Goal: Task Accomplishment & Management: Manage account settings

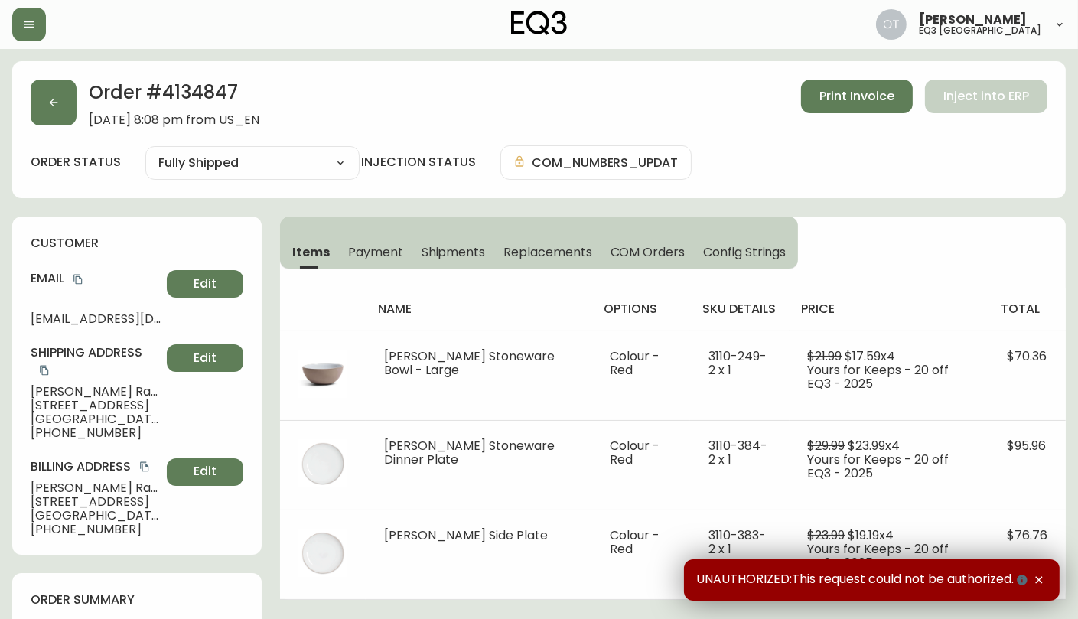
type input "Fully Shipped"
select select "FULLY_SHIPPED"
click at [50, 107] on icon "button" at bounding box center [53, 102] width 12 height 12
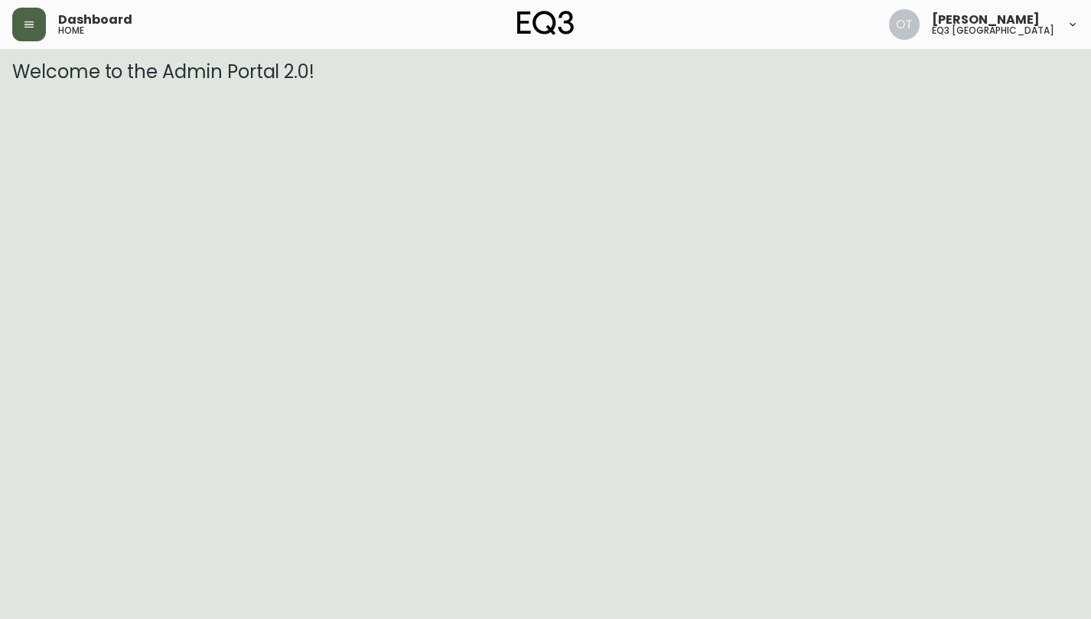
click at [17, 23] on button "button" at bounding box center [29, 25] width 34 height 34
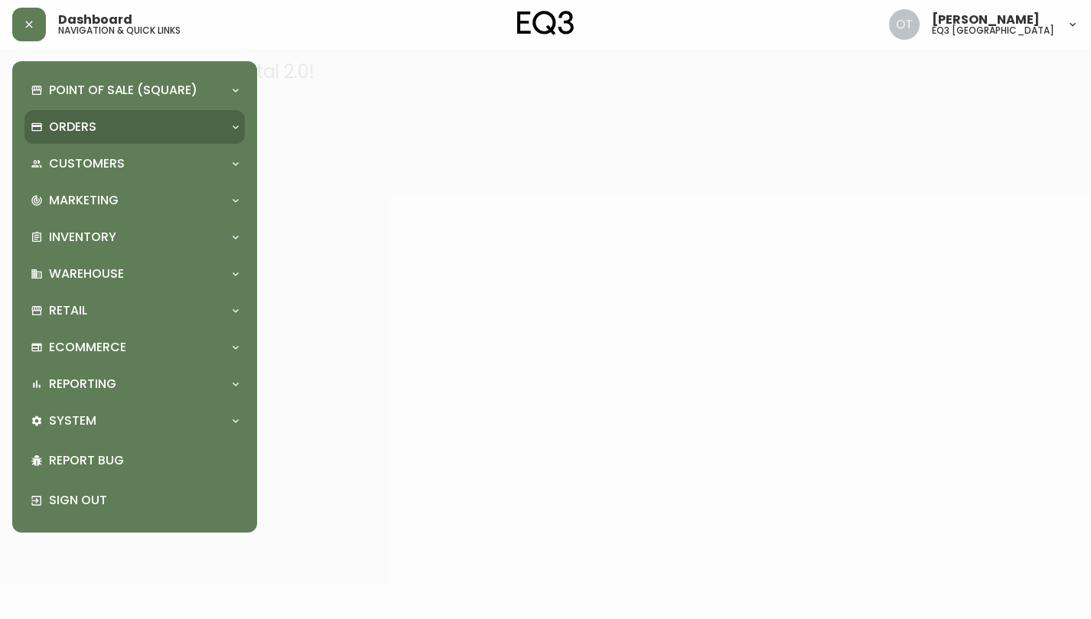
click at [73, 110] on div "Orders" at bounding box center [134, 127] width 220 height 34
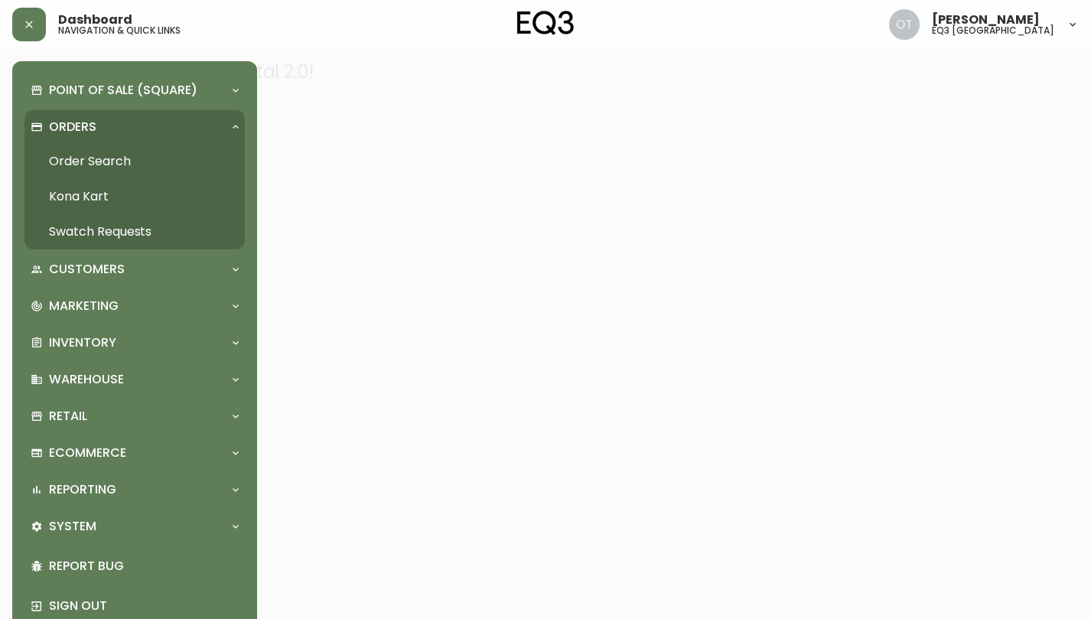
click at [112, 148] on link "Order Search" at bounding box center [134, 161] width 220 height 35
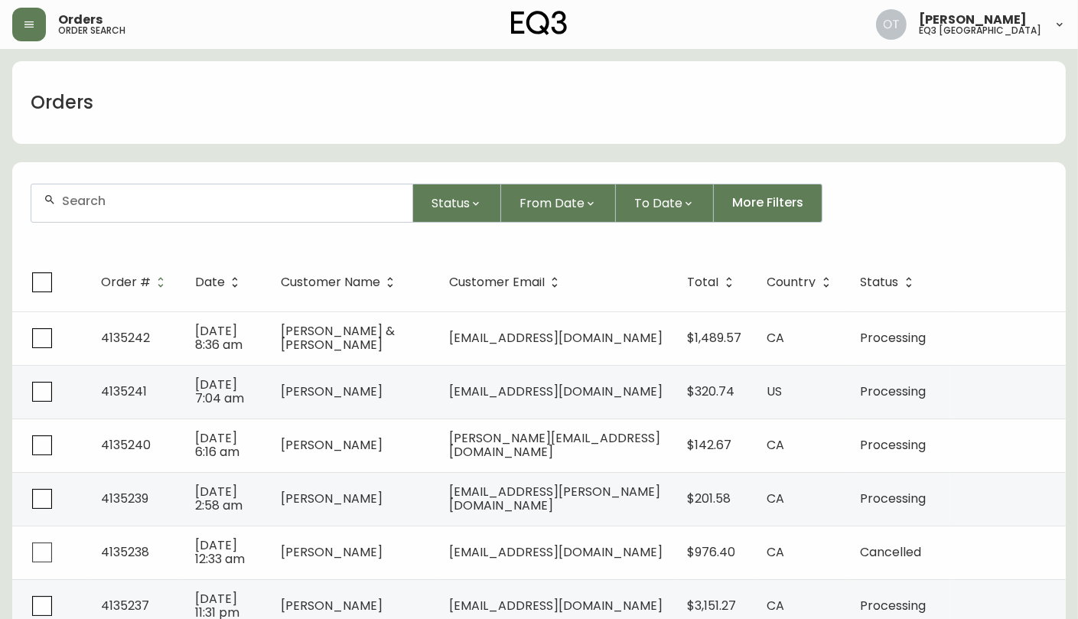
click at [217, 200] on input "text" at bounding box center [231, 201] width 338 height 15
paste input "4134953"
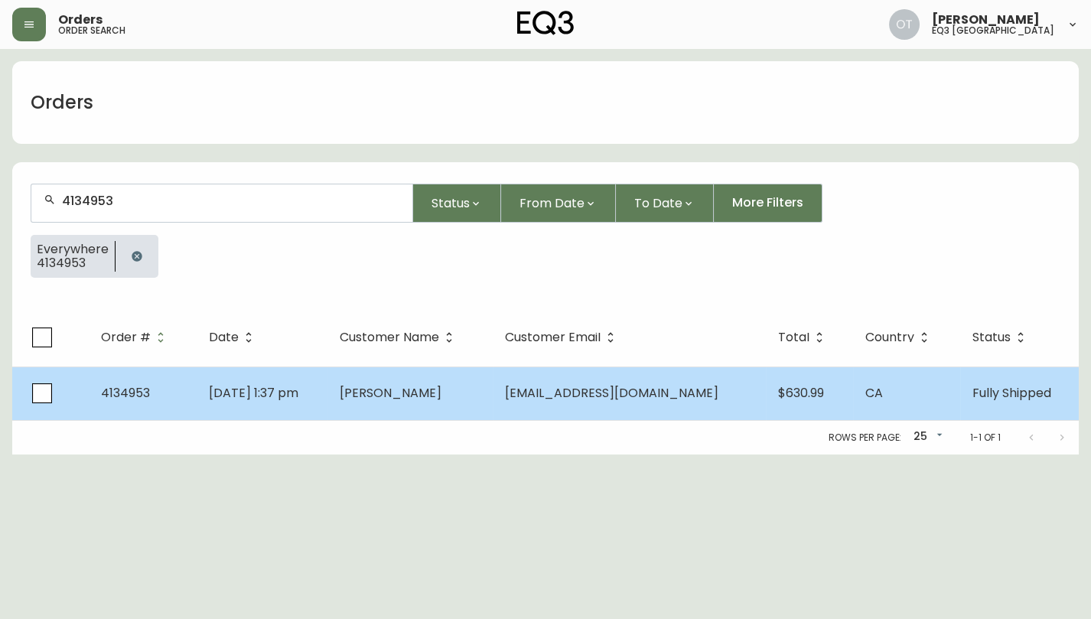
type input "4134953"
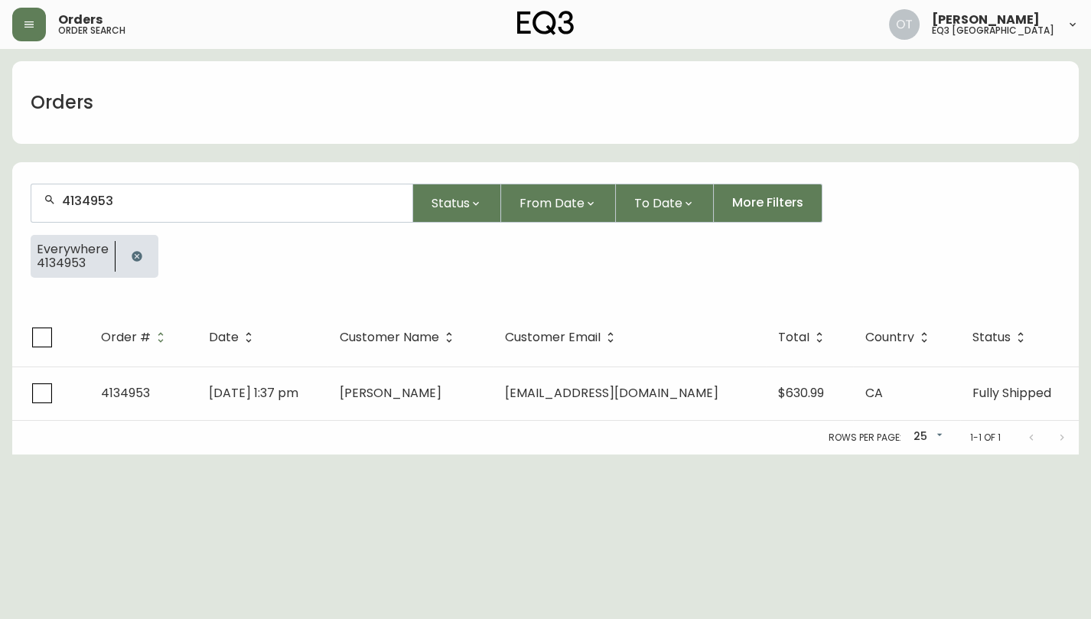
click at [156, 384] on td "4134953" at bounding box center [143, 393] width 108 height 54
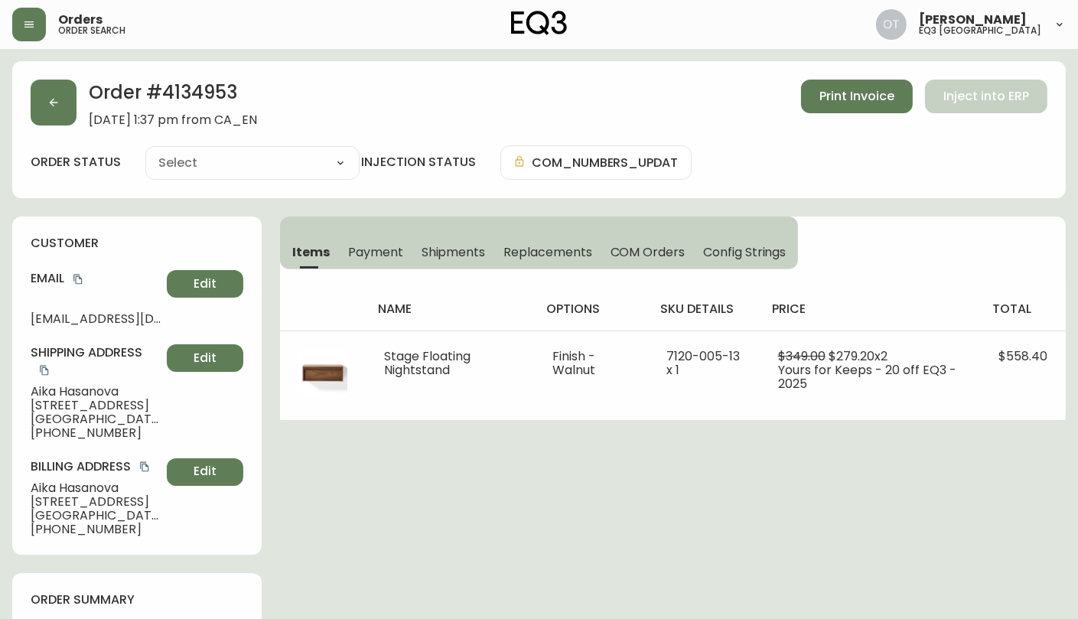
type input "Fully Shipped"
select select "FULLY_SHIPPED"
click at [451, 254] on span "Shipments" at bounding box center [454, 252] width 64 height 16
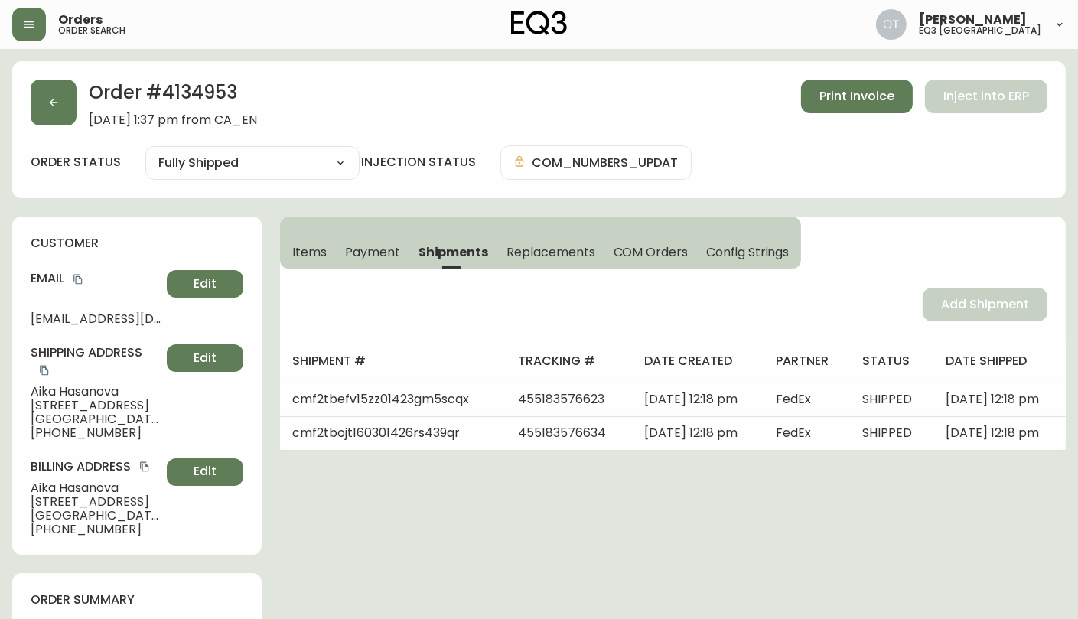
click at [321, 247] on span "Items" at bounding box center [309, 252] width 34 height 16
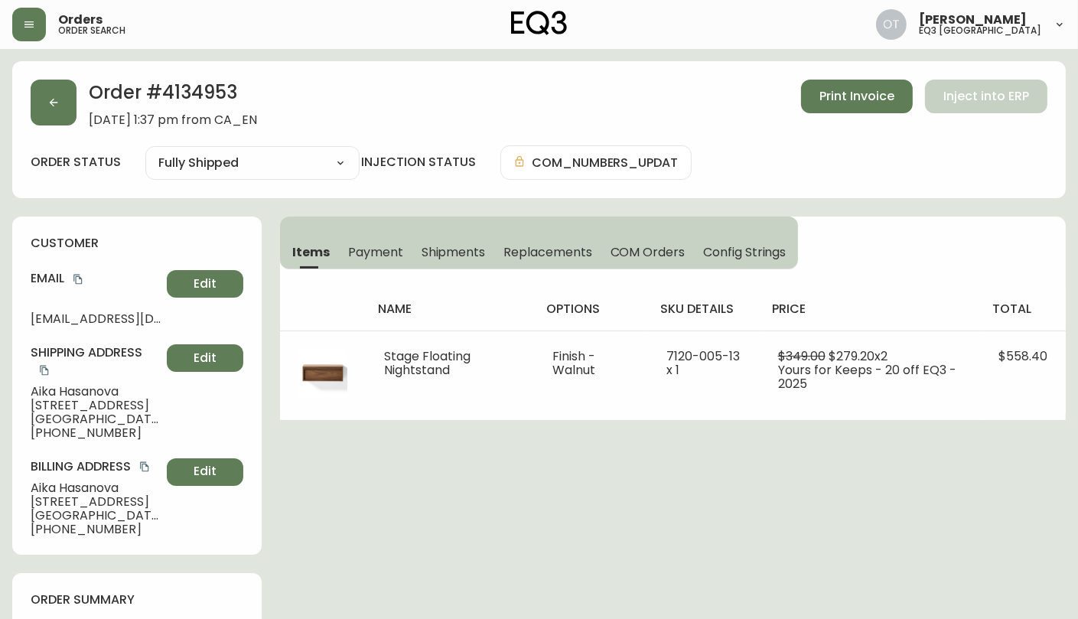
click at [72, 367] on h4 "Shipping Address" at bounding box center [96, 361] width 130 height 34
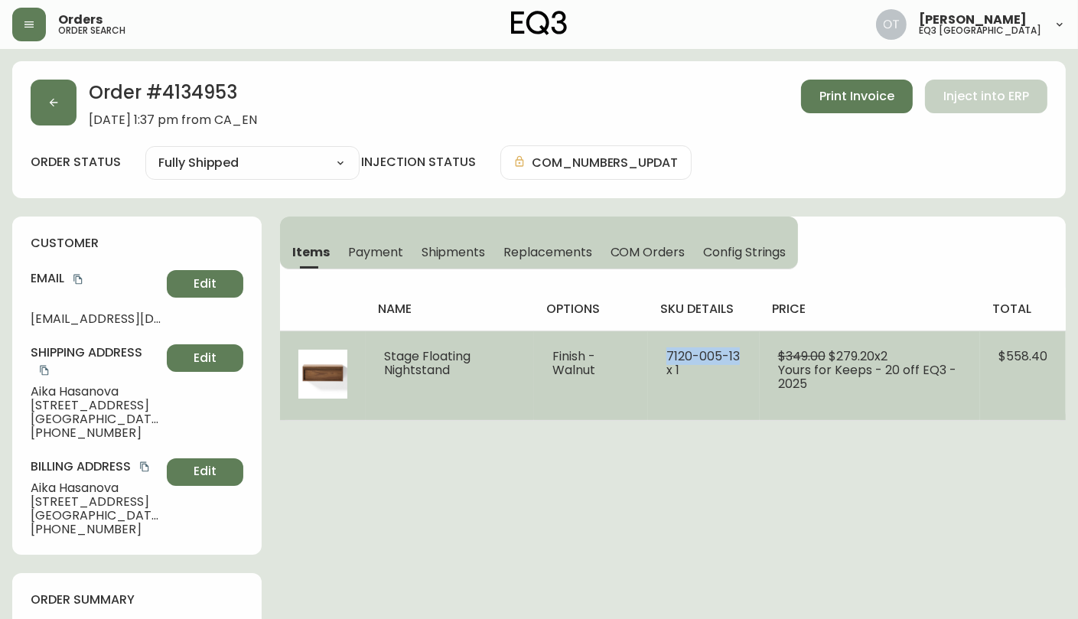
drag, startPoint x: 666, startPoint y: 357, endPoint x: 745, endPoint y: 356, distance: 78.8
click at [745, 356] on td "7120-005-13 x 1" at bounding box center [704, 376] width 112 height 90
copy span "7120-005-13"
